Goal: Contribute content: Add original content to the website for others to see

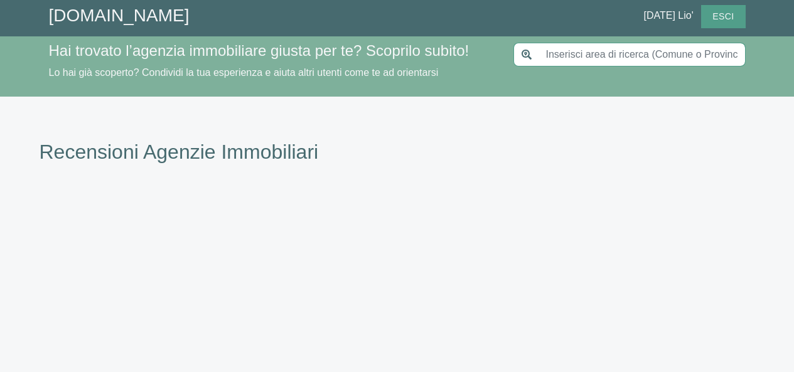
type input "Parma"
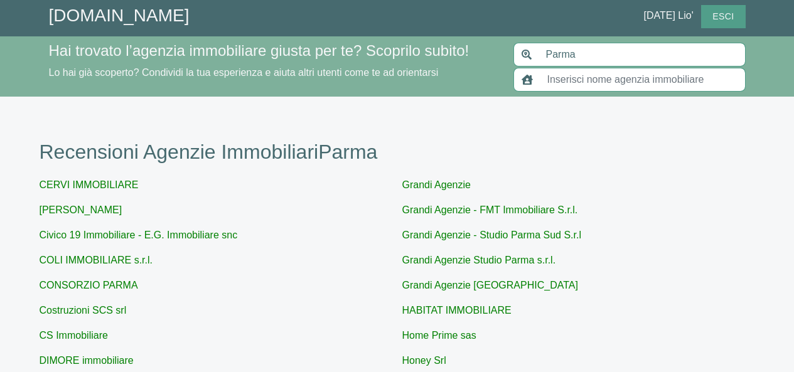
click at [556, 78] on input "text" at bounding box center [643, 80] width 206 height 24
type input "remax via verdi"
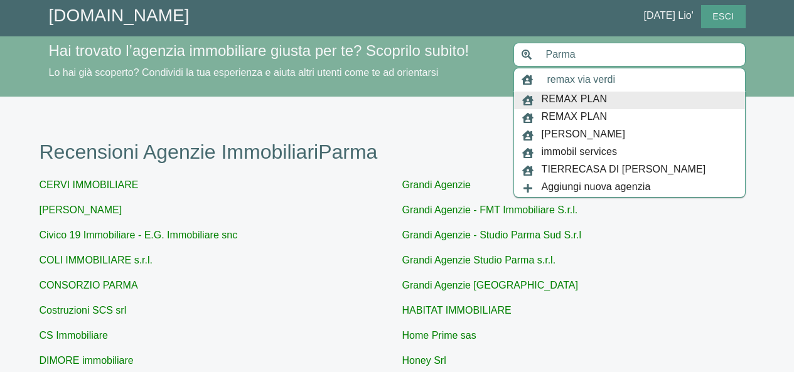
type input "Parma"
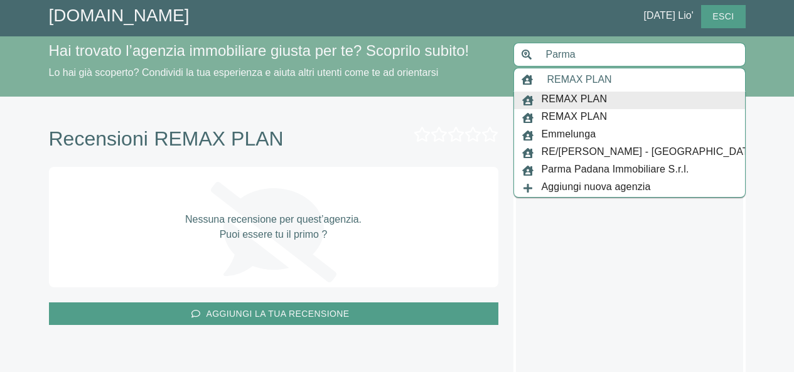
click at [621, 83] on input "REMAX PLAN" at bounding box center [643, 80] width 206 height 24
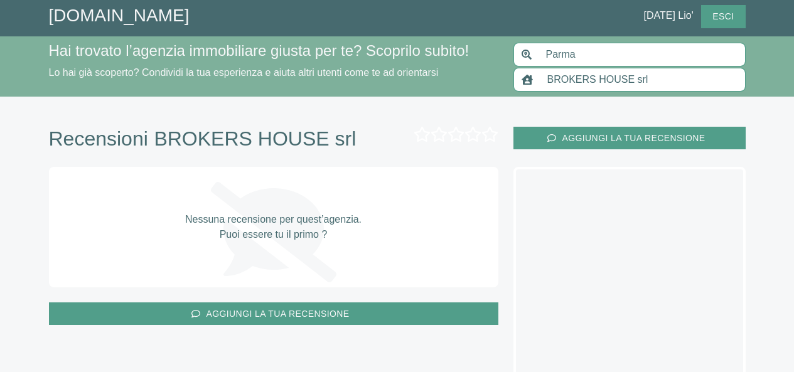
click at [545, 81] on input "BROKERS HOUSE srl" at bounding box center [643, 80] width 206 height 24
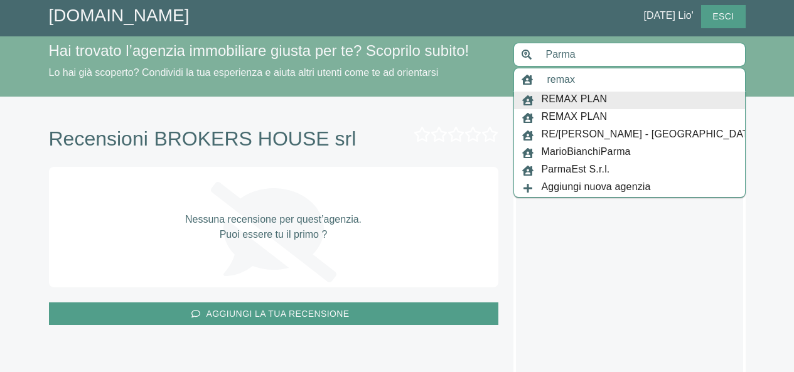
type input "remax via verdi"
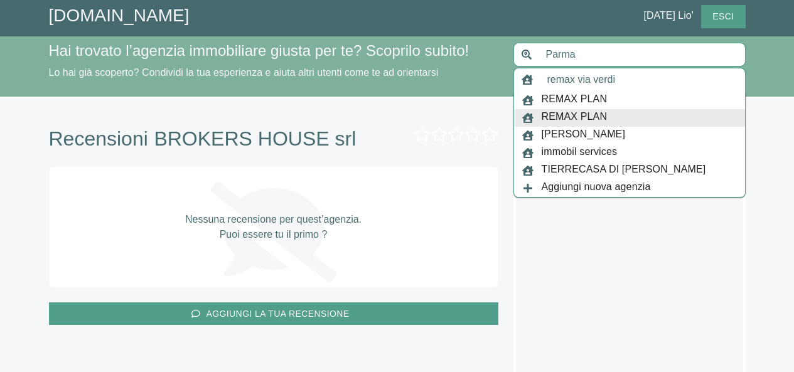
click at [601, 112] on span "REMAX PLAN" at bounding box center [575, 118] width 66 height 18
type input "Parma"
type input "REMAX PLAN"
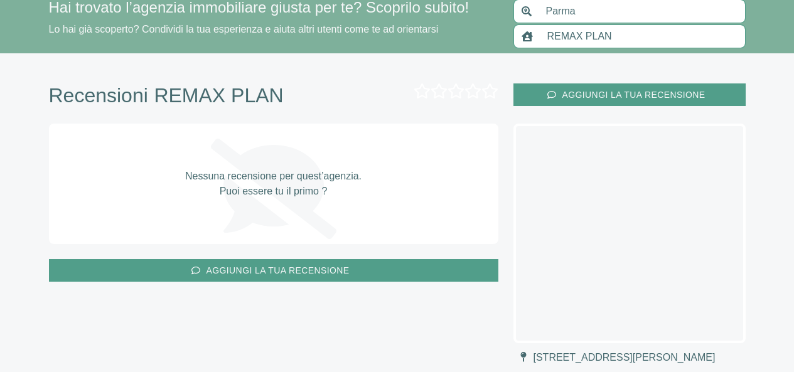
scroll to position [63, 0]
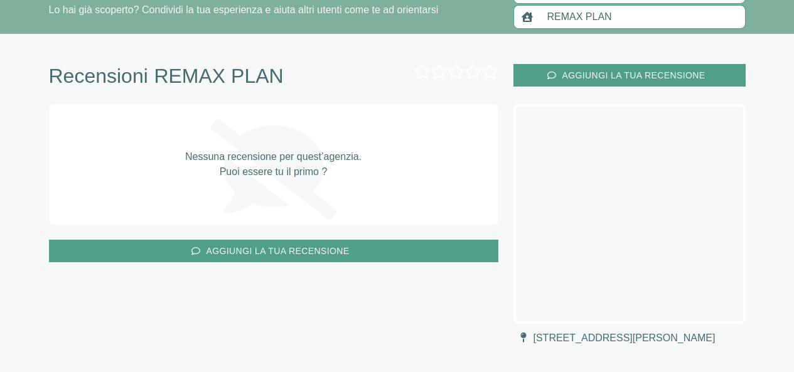
click at [621, 15] on input "REMAX PLAN" at bounding box center [643, 17] width 206 height 24
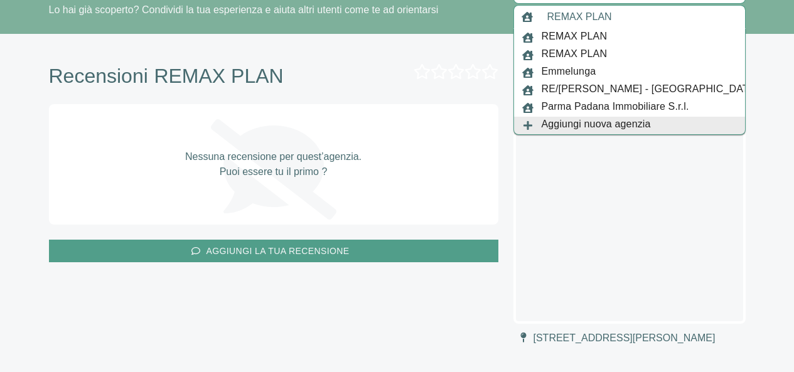
click at [634, 123] on span "Aggiungi nuova agenzia" at bounding box center [596, 126] width 109 height 18
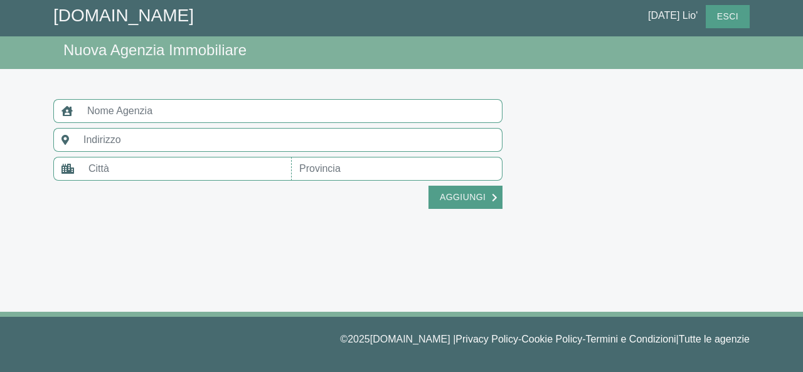
click at [103, 109] on input "text" at bounding box center [291, 111] width 423 height 24
type input "golden house"
click at [104, 139] on input "text" at bounding box center [289, 140] width 427 height 24
type input "via verdi"
click at [161, 173] on input "text" at bounding box center [186, 169] width 211 height 24
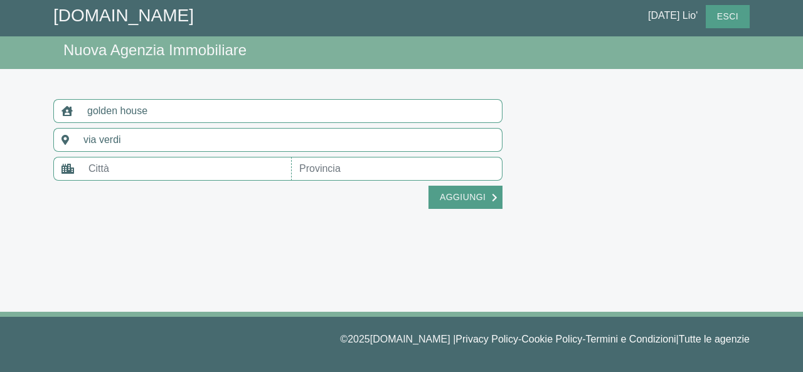
type input "parma"
click at [334, 170] on input "text" at bounding box center [397, 169] width 211 height 24
type input "parma"
click at [171, 111] on input "golden house" at bounding box center [291, 111] width 423 height 24
type input "golden house - remax"
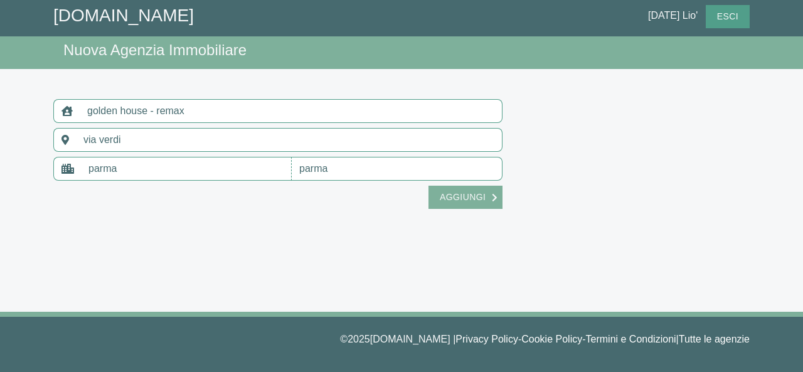
click at [483, 198] on span "Aggiungi" at bounding box center [463, 198] width 58 height 16
